Goal: Task Accomplishment & Management: Manage account settings

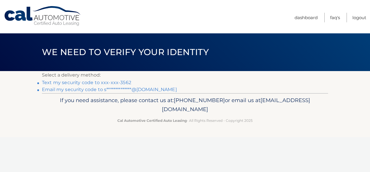
click at [122, 81] on link "Text my security code to xxx-xxx-3562" at bounding box center [86, 82] width 89 height 5
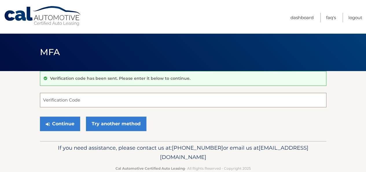
click at [118, 102] on input "Verification Code" at bounding box center [183, 100] width 286 height 14
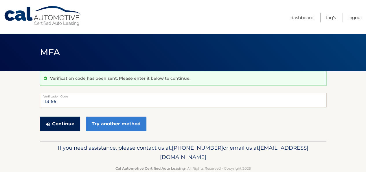
type input "113156"
click at [65, 127] on button "Continue" at bounding box center [60, 123] width 40 height 14
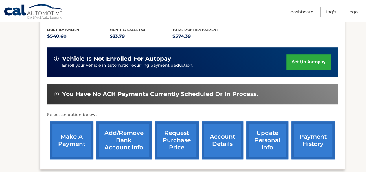
scroll to position [120, 0]
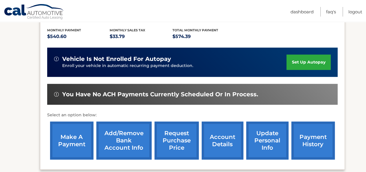
click at [56, 150] on link "make a payment" at bounding box center [71, 140] width 43 height 38
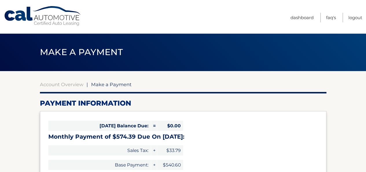
select select "MmQzNGU1NmMtYjhlNi00MzQxLWFiOGMtY2JmOTE5ZWIxOGI4"
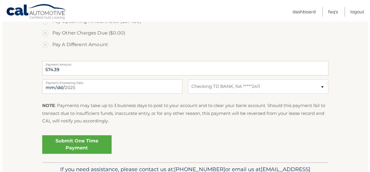
scroll to position [209, 0]
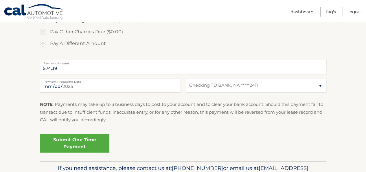
click at [81, 145] on link "Submit One Time Payment" at bounding box center [74, 143] width 69 height 19
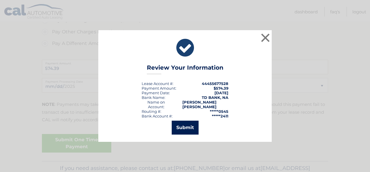
click at [184, 121] on button "Submit" at bounding box center [185, 127] width 27 height 14
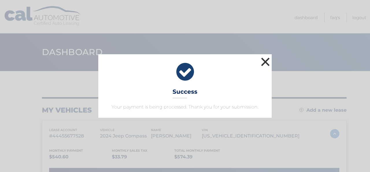
click at [266, 60] on button "×" at bounding box center [266, 62] width 12 height 12
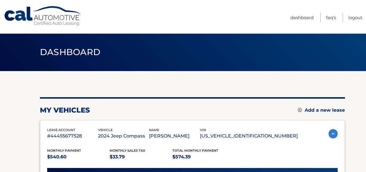
scroll to position [9, 0]
